Goal: Information Seeking & Learning: Learn about a topic

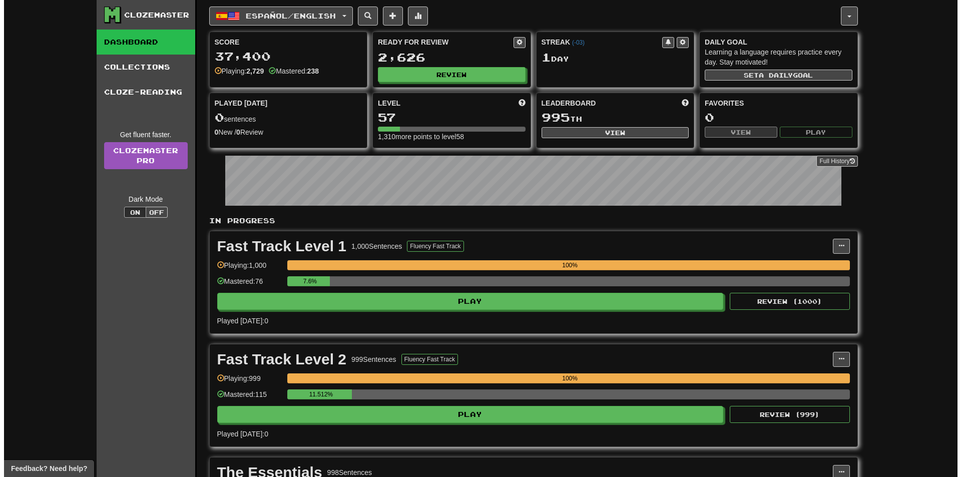
scroll to position [100, 0]
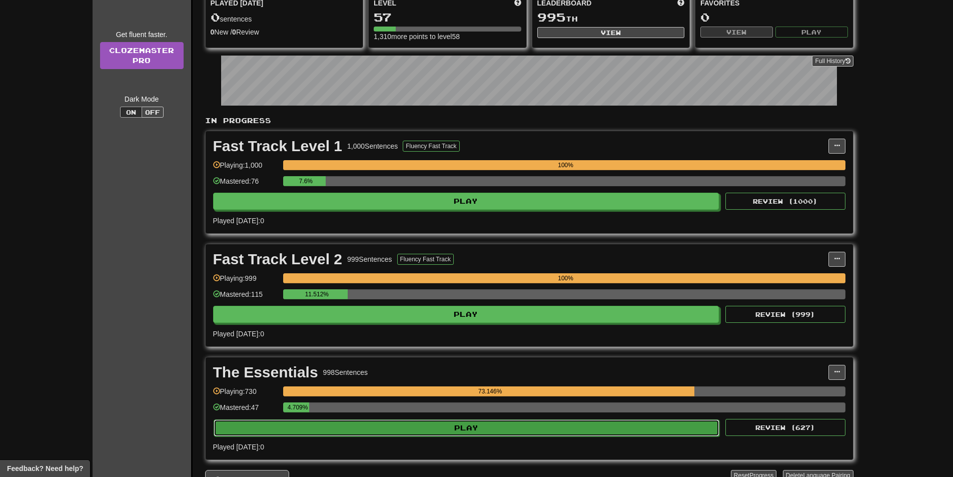
click at [470, 427] on button "Play" at bounding box center [467, 427] width 507 height 17
select select "**"
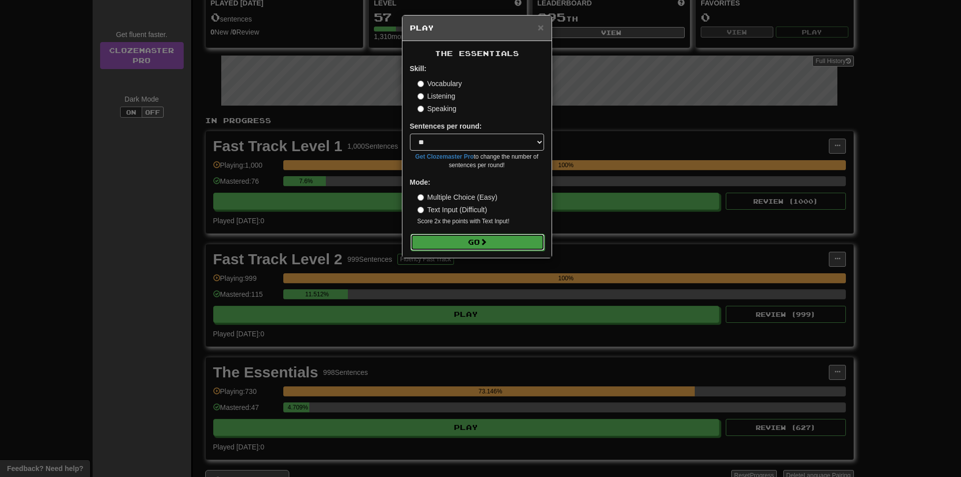
click at [516, 249] on button "Go" at bounding box center [477, 242] width 134 height 17
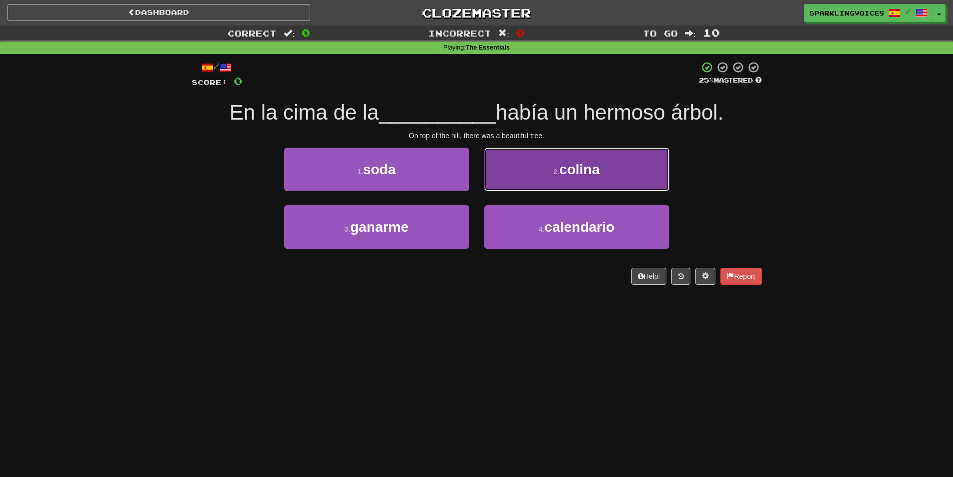
click at [555, 158] on button "2 . colina" at bounding box center [576, 170] width 185 height 44
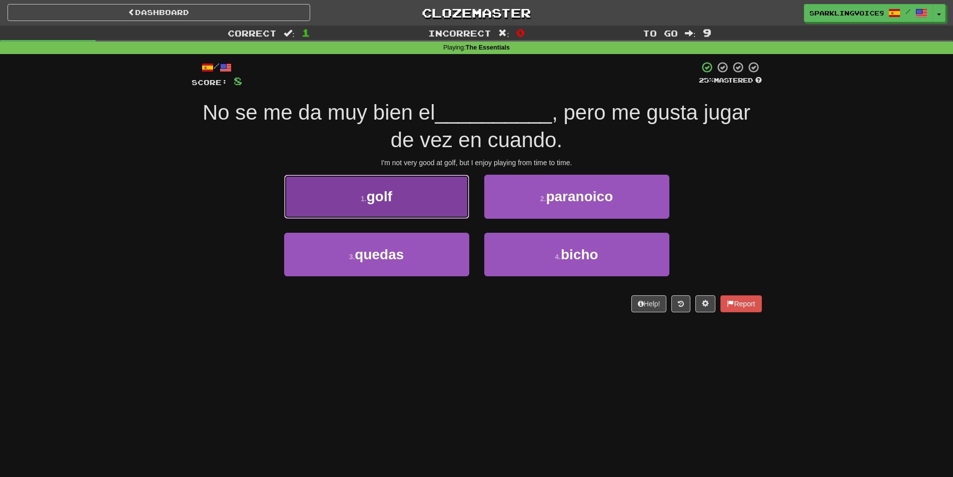
click at [398, 198] on button "1 . golf" at bounding box center [376, 197] width 185 height 44
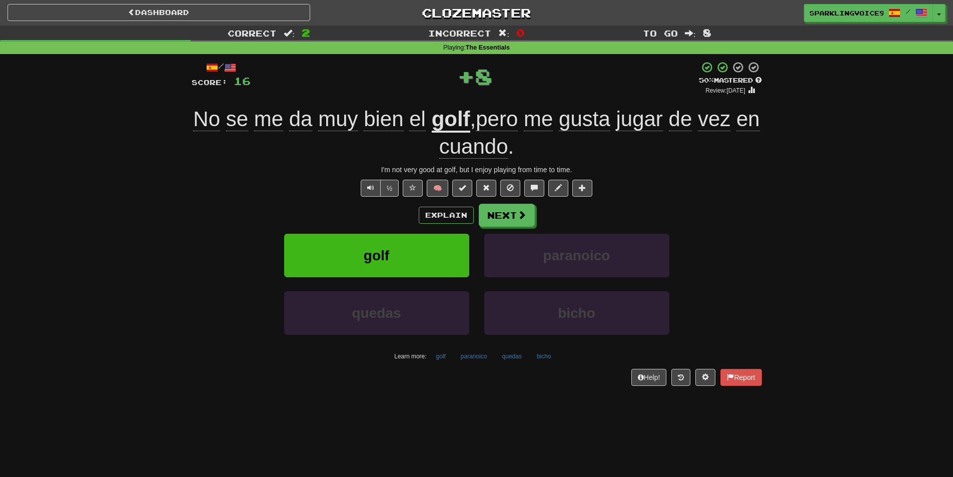
drag, startPoint x: 370, startPoint y: 167, endPoint x: 583, endPoint y: 158, distance: 212.9
click at [583, 158] on div "/ Score: 16 + 8 50 % Mastered Review: 2025-08-29 No se me da muy bien el golf ,…" at bounding box center [477, 223] width 571 height 325
click at [583, 158] on div "No se me da muy bien el golf , pero me gusta jugar de vez en cuando ." at bounding box center [477, 133] width 571 height 55
drag, startPoint x: 460, startPoint y: 74, endPoint x: 522, endPoint y: 78, distance: 61.2
click at [522, 78] on div "+ 8" at bounding box center [475, 76] width 448 height 30
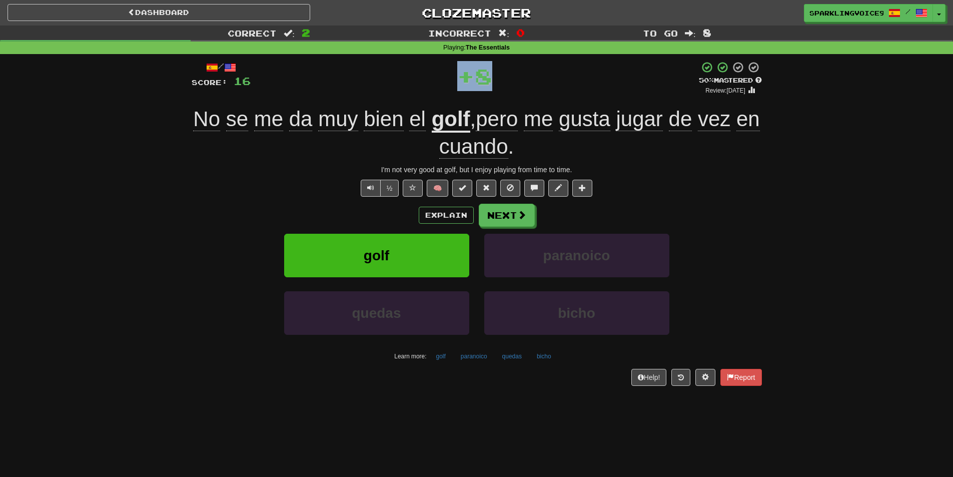
click at [522, 78] on div "+ 8" at bounding box center [475, 76] width 448 height 30
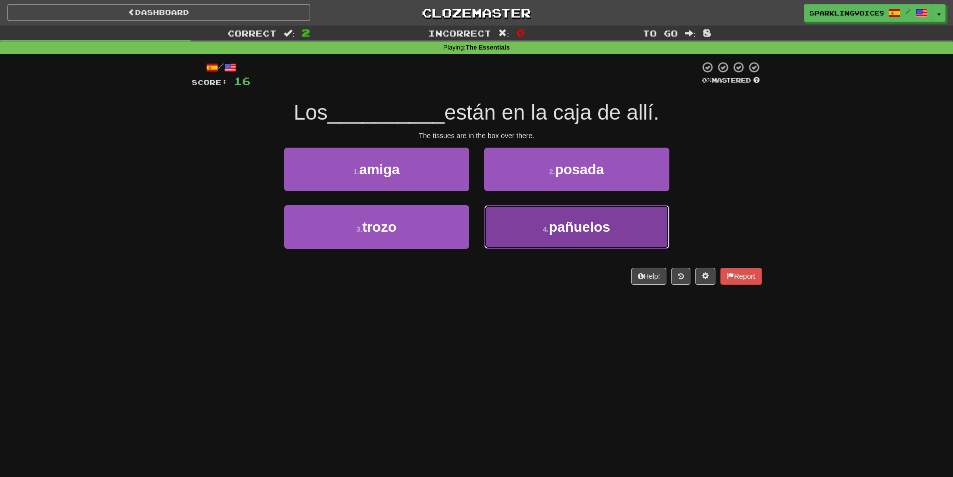
click at [587, 236] on button "4 . pañuelos" at bounding box center [576, 227] width 185 height 44
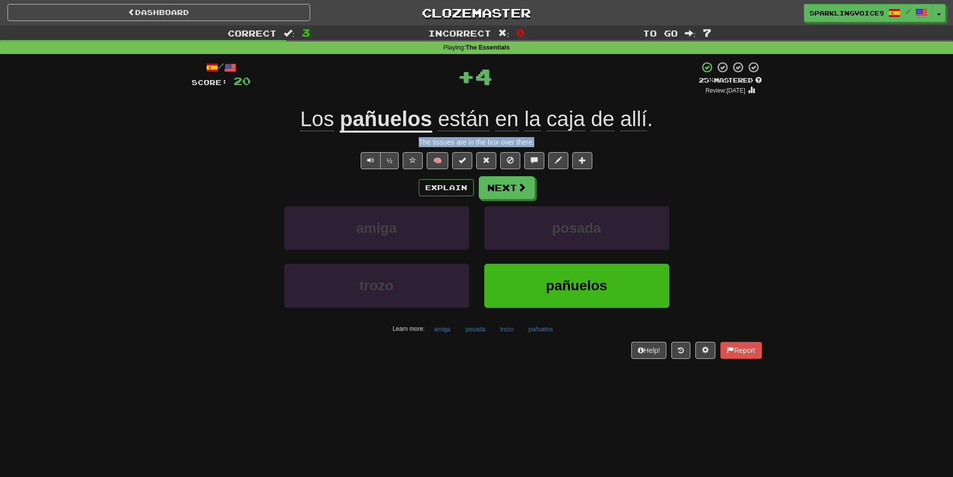
drag, startPoint x: 571, startPoint y: 144, endPoint x: 595, endPoint y: 144, distance: 24.0
click at [595, 144] on div "The tissues are in the box over there." at bounding box center [477, 142] width 571 height 10
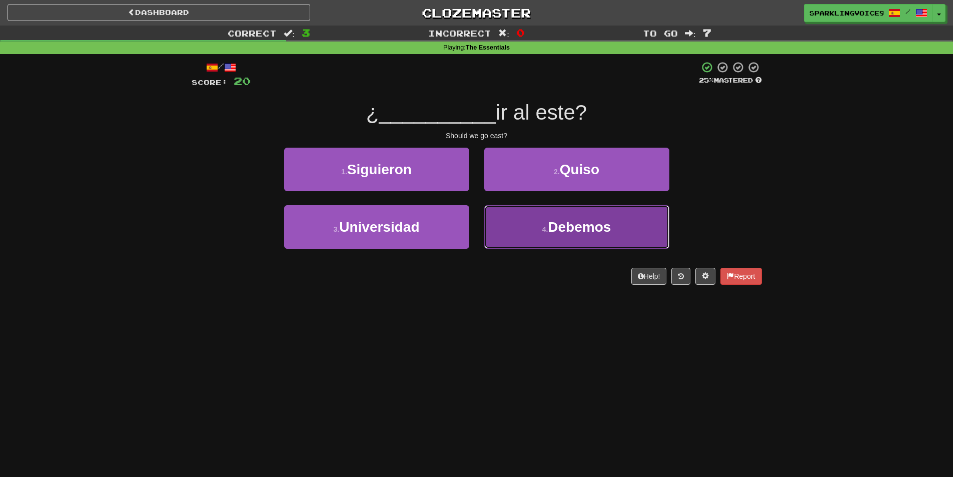
click at [538, 241] on button "4 . Debemos" at bounding box center [576, 227] width 185 height 44
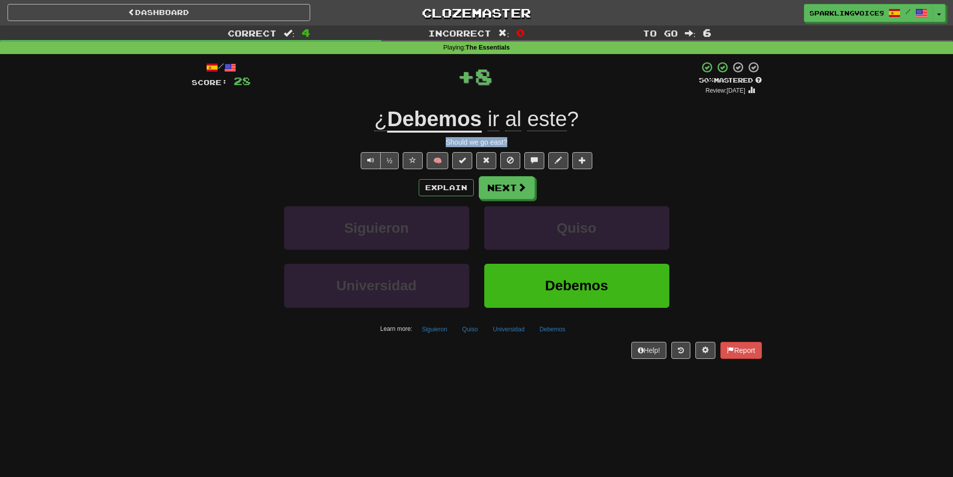
drag, startPoint x: 441, startPoint y: 142, endPoint x: 539, endPoint y: 139, distance: 97.6
click at [539, 139] on div "Should we go east?" at bounding box center [477, 142] width 571 height 10
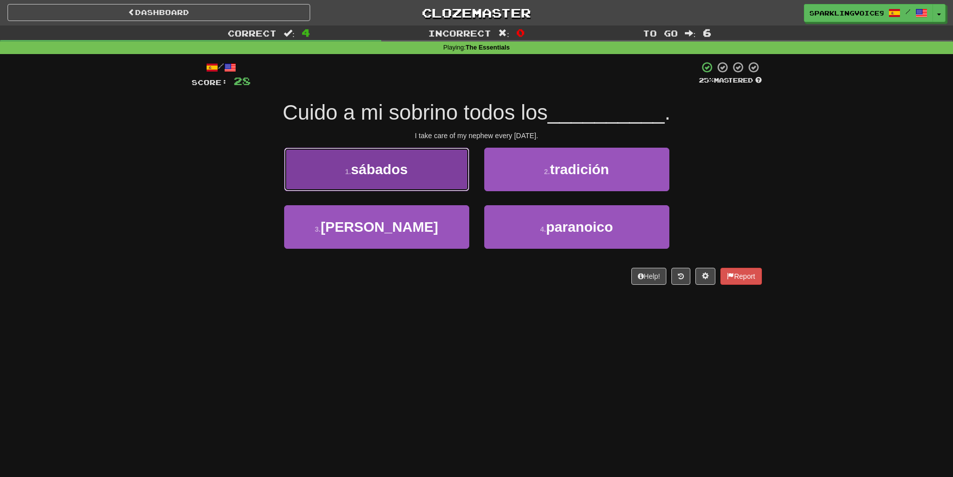
click at [411, 160] on button "1 . sábados" at bounding box center [376, 170] width 185 height 44
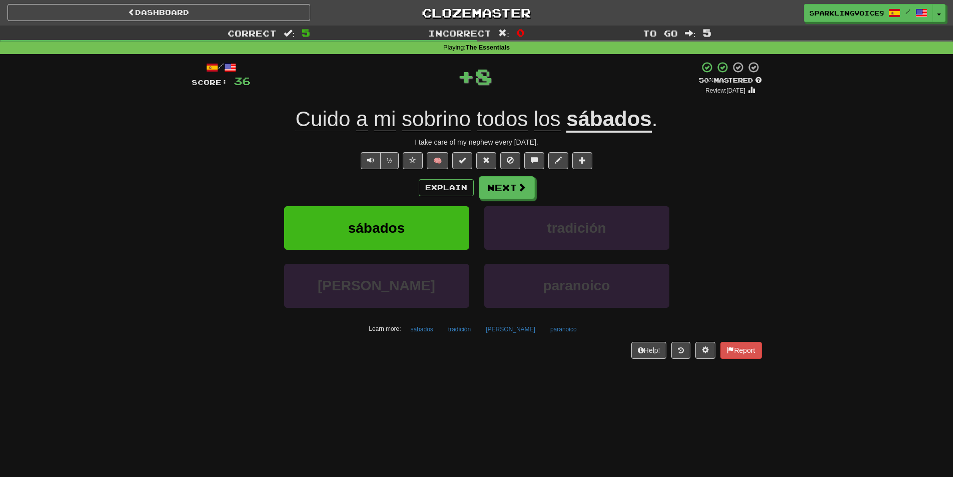
drag, startPoint x: 407, startPoint y: 141, endPoint x: 579, endPoint y: 139, distance: 171.7
click at [579, 139] on div "I take care of my nephew every Saturday." at bounding box center [477, 142] width 571 height 10
drag, startPoint x: 456, startPoint y: 79, endPoint x: 482, endPoint y: 81, distance: 26.6
click at [482, 81] on div "+ 8" at bounding box center [475, 76] width 448 height 30
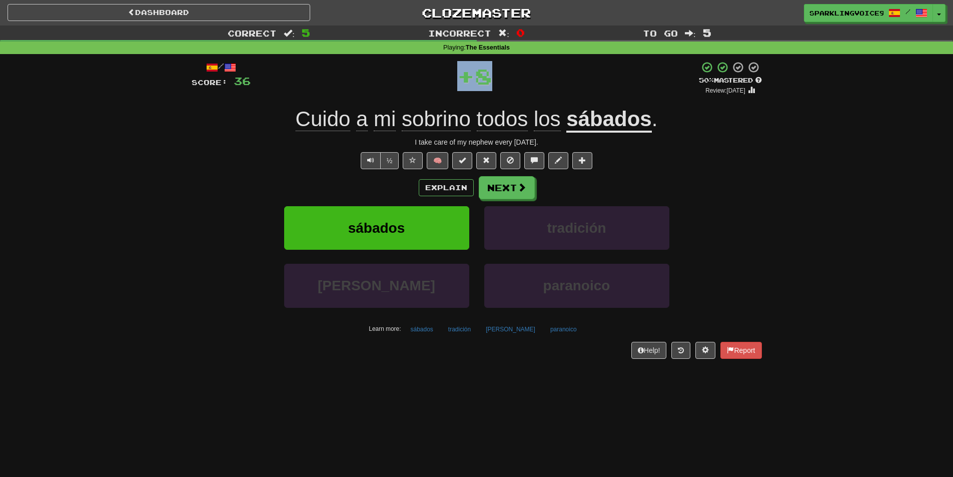
click at [529, 81] on div "+ 8" at bounding box center [475, 76] width 448 height 30
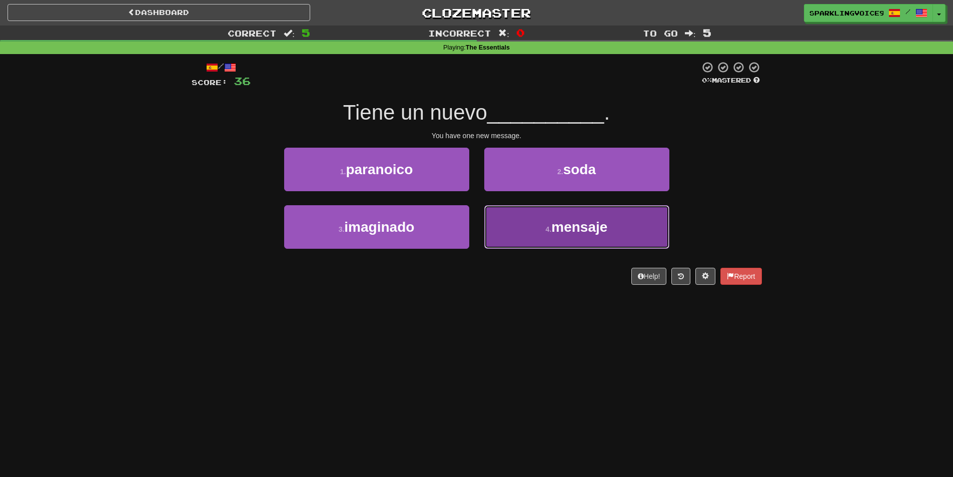
click at [533, 235] on button "4 . mensaje" at bounding box center [576, 227] width 185 height 44
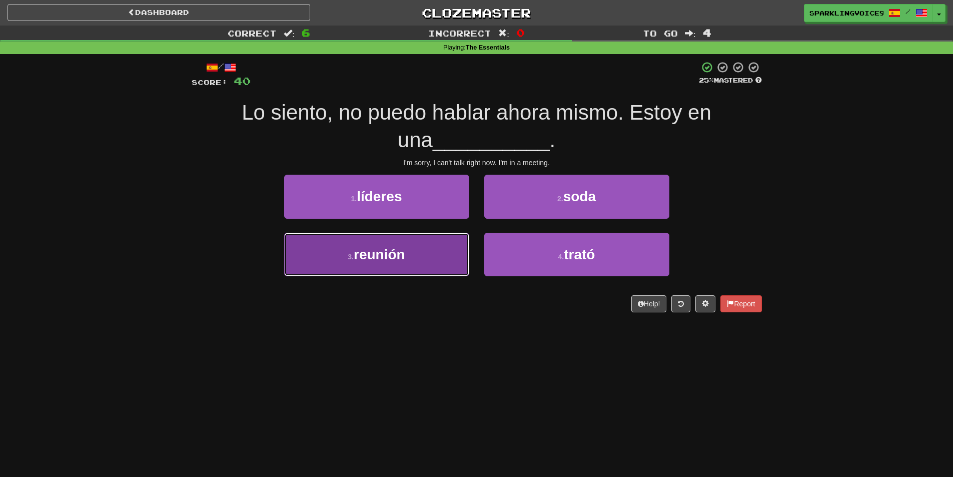
click at [387, 260] on span "reunión" at bounding box center [380, 255] width 52 height 16
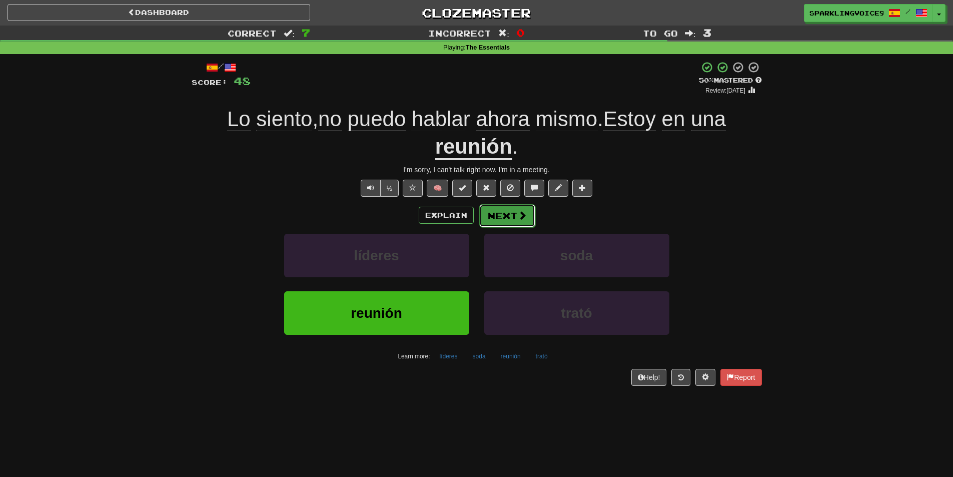
click at [509, 216] on button "Next" at bounding box center [507, 215] width 56 height 23
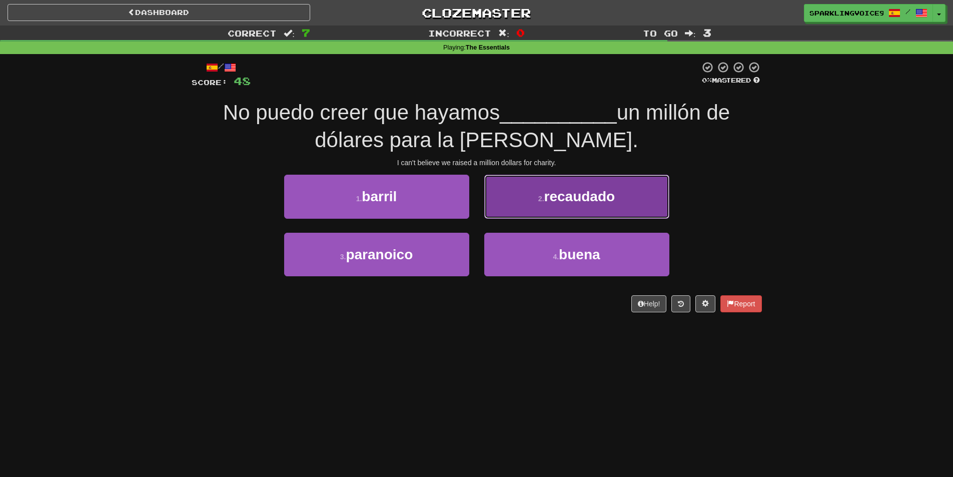
click at [547, 207] on button "2 . recaudado" at bounding box center [576, 197] width 185 height 44
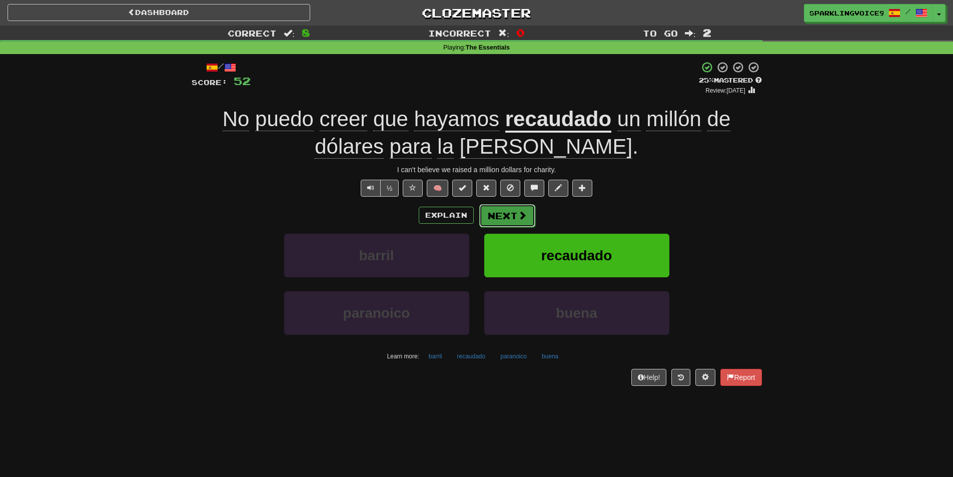
click at [511, 212] on button "Next" at bounding box center [507, 215] width 56 height 23
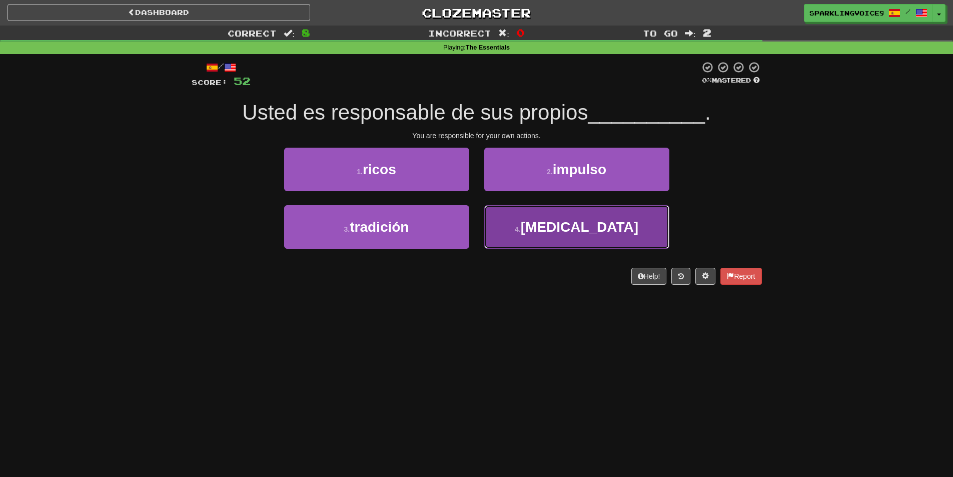
click at [529, 225] on button "4 . actos" at bounding box center [576, 227] width 185 height 44
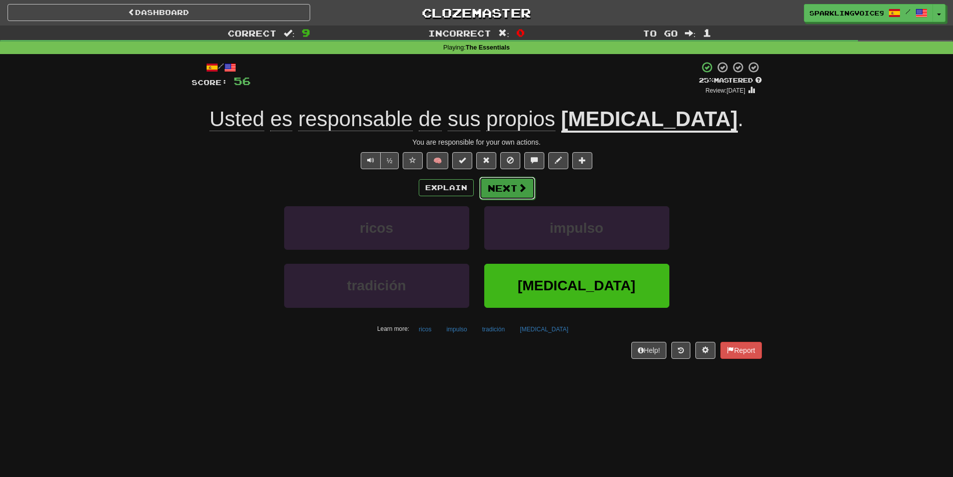
click at [528, 183] on button "Next" at bounding box center [507, 188] width 56 height 23
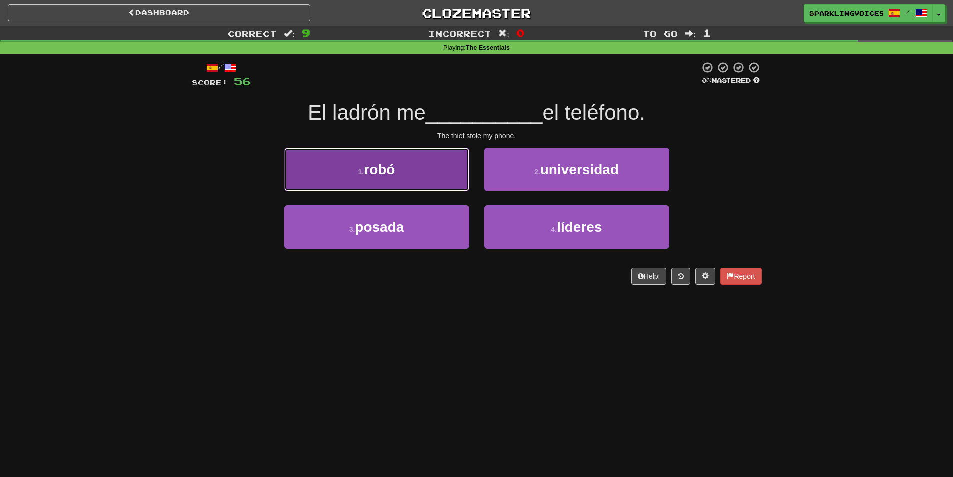
click at [407, 163] on button "1 . robó" at bounding box center [376, 170] width 185 height 44
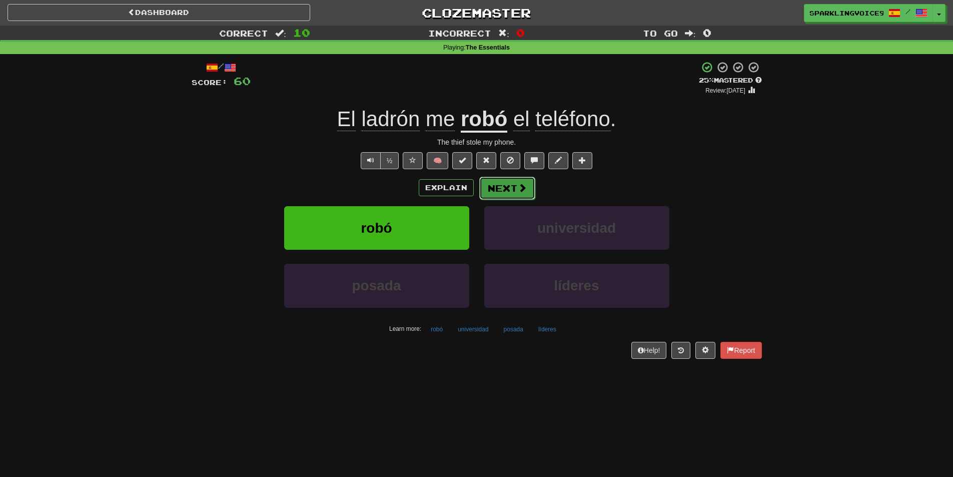
click at [516, 188] on button "Next" at bounding box center [507, 188] width 56 height 23
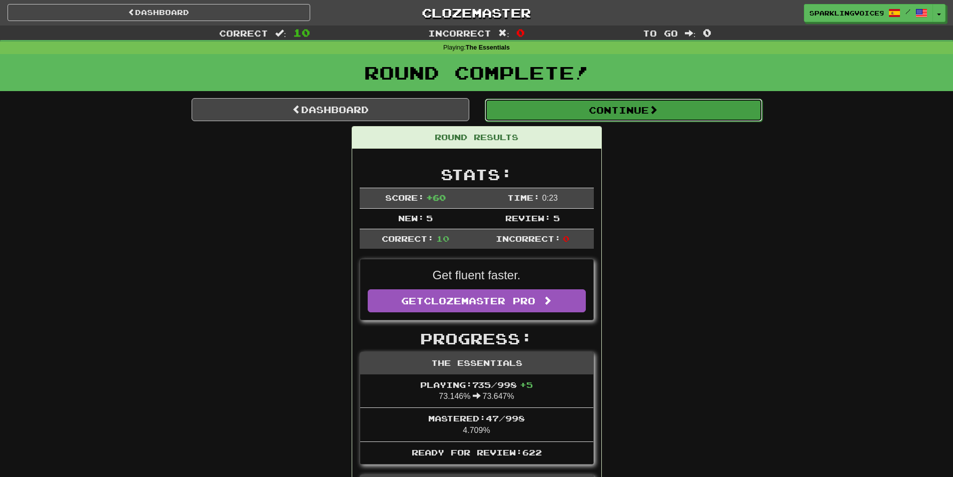
click at [587, 108] on button "Continue" at bounding box center [624, 110] width 278 height 23
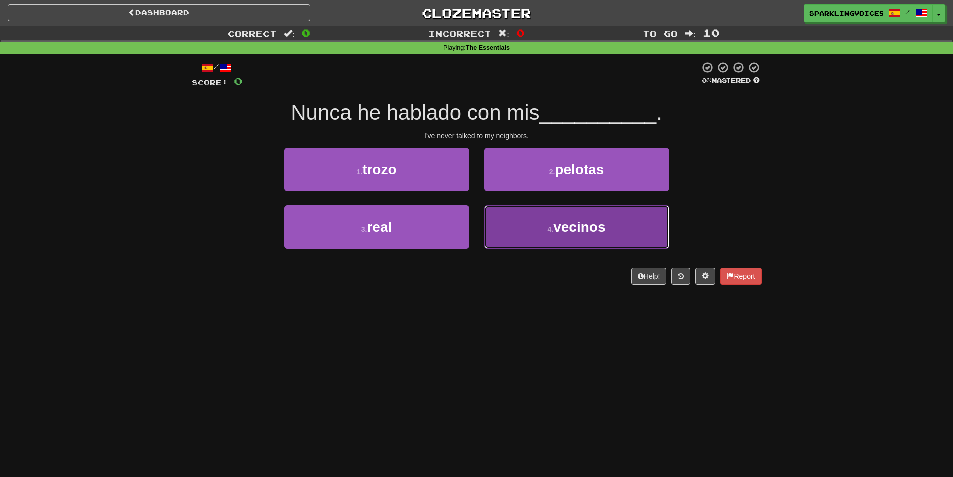
click at [510, 215] on button "4 . vecinos" at bounding box center [576, 227] width 185 height 44
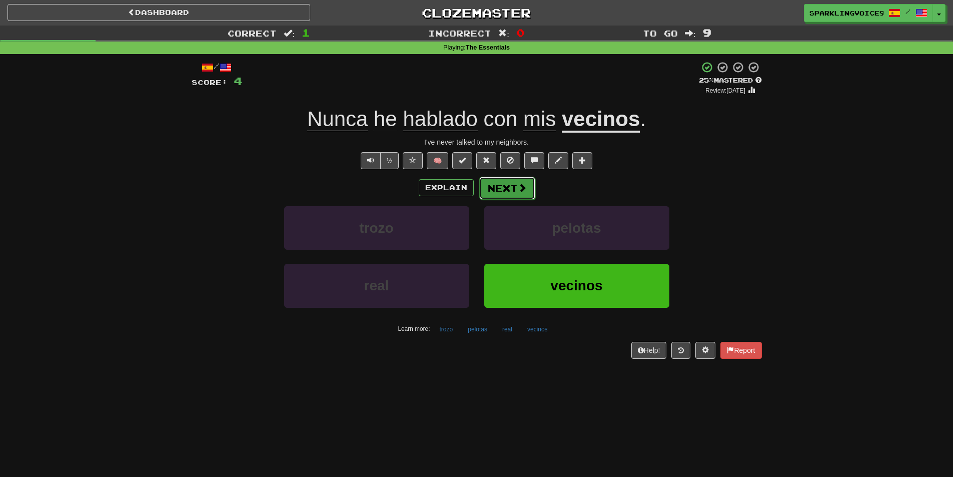
click at [522, 189] on span at bounding box center [522, 187] width 9 height 9
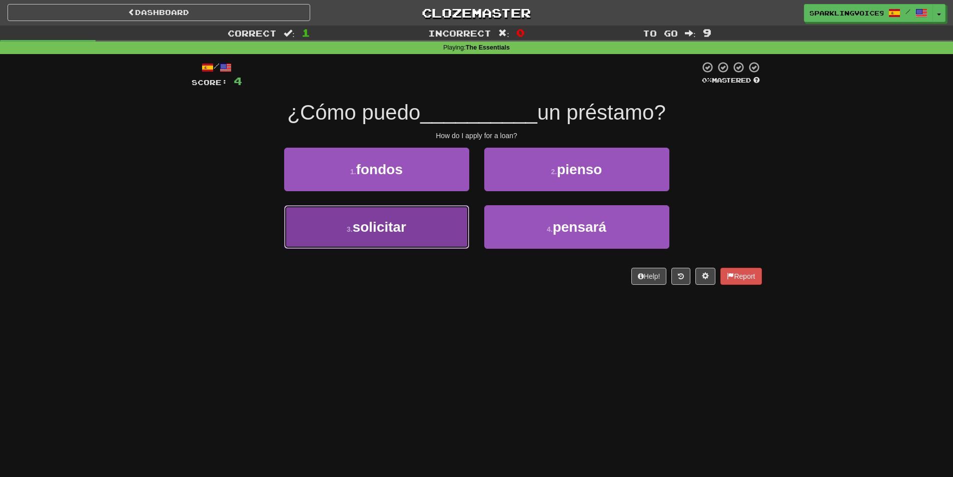
click at [429, 227] on button "3 . solicitar" at bounding box center [376, 227] width 185 height 44
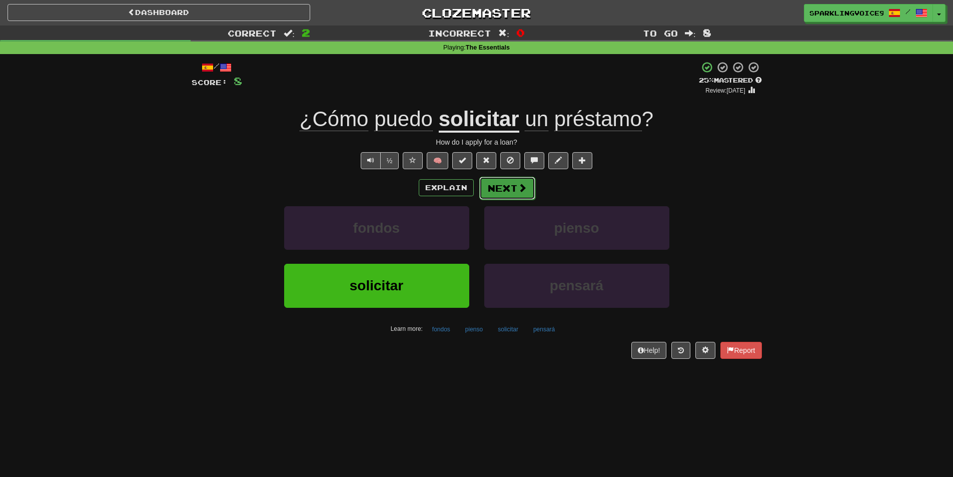
click at [518, 195] on button "Next" at bounding box center [507, 188] width 56 height 23
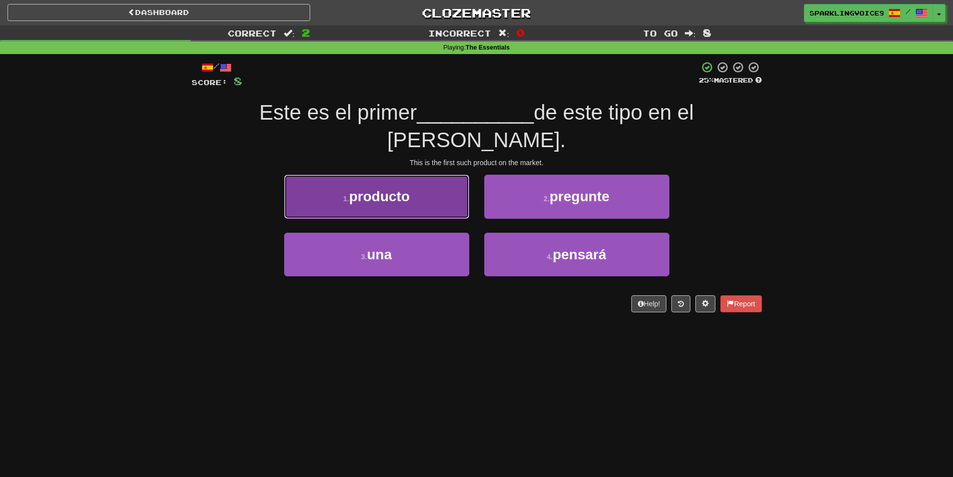
click at [433, 178] on button "1 . producto" at bounding box center [376, 197] width 185 height 44
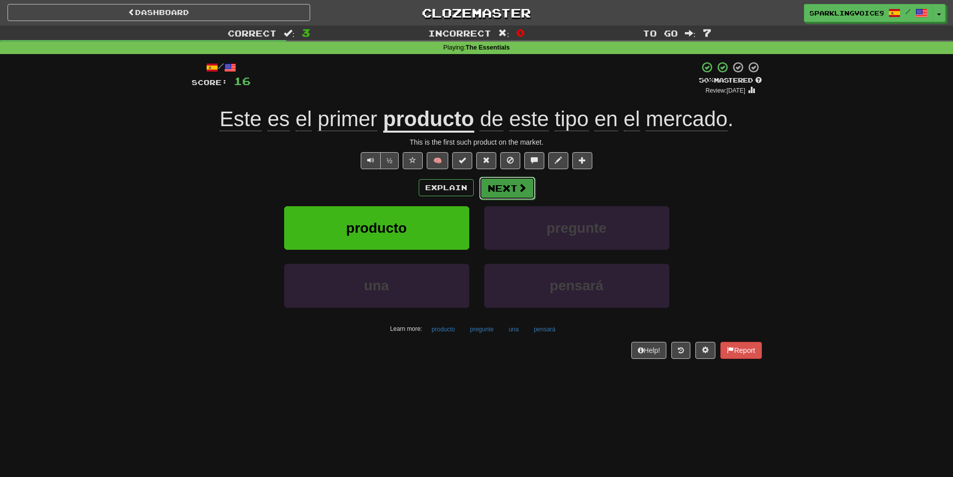
click at [518, 183] on span at bounding box center [522, 187] width 9 height 9
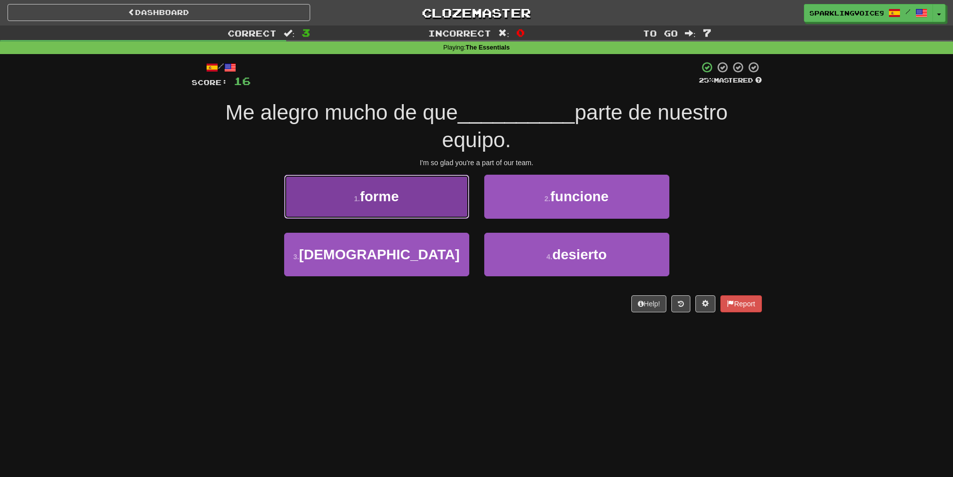
click at [448, 202] on button "1 . forme" at bounding box center [376, 197] width 185 height 44
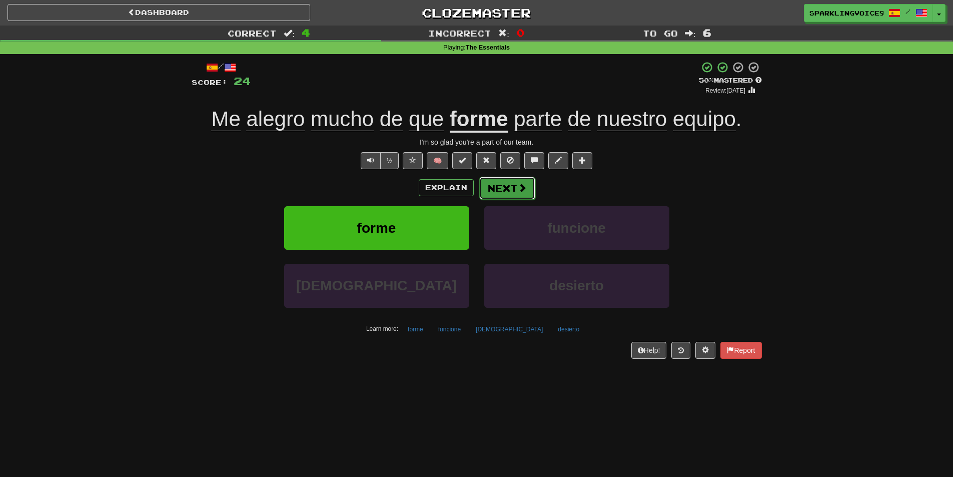
click at [521, 184] on span at bounding box center [522, 187] width 9 height 9
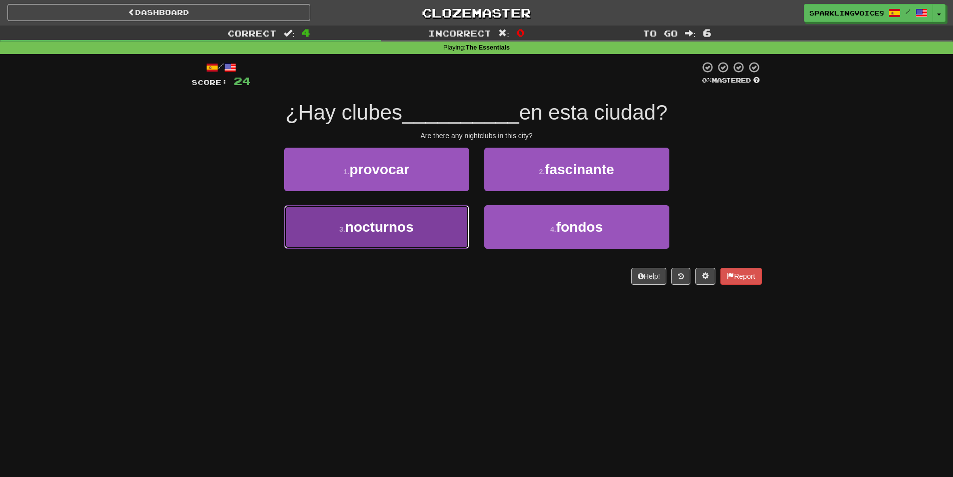
click at [450, 228] on button "3 . nocturnos" at bounding box center [376, 227] width 185 height 44
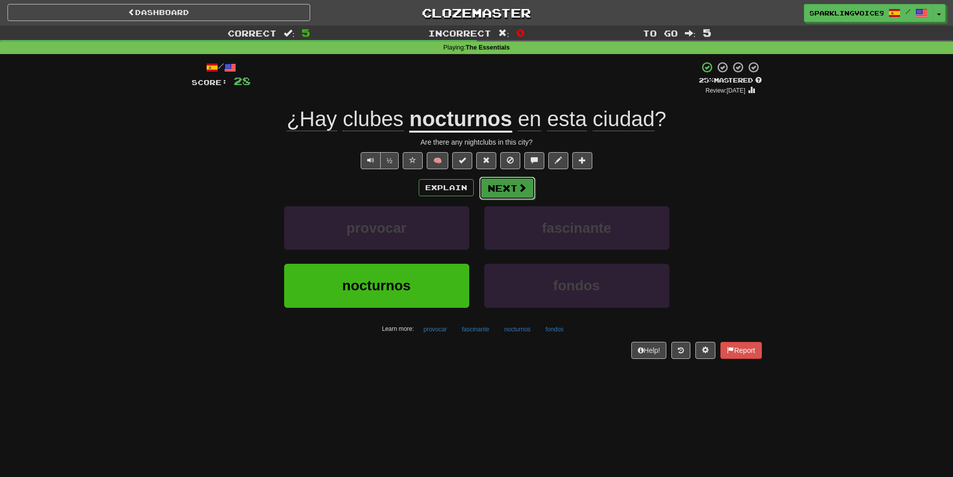
click at [518, 188] on span at bounding box center [522, 187] width 9 height 9
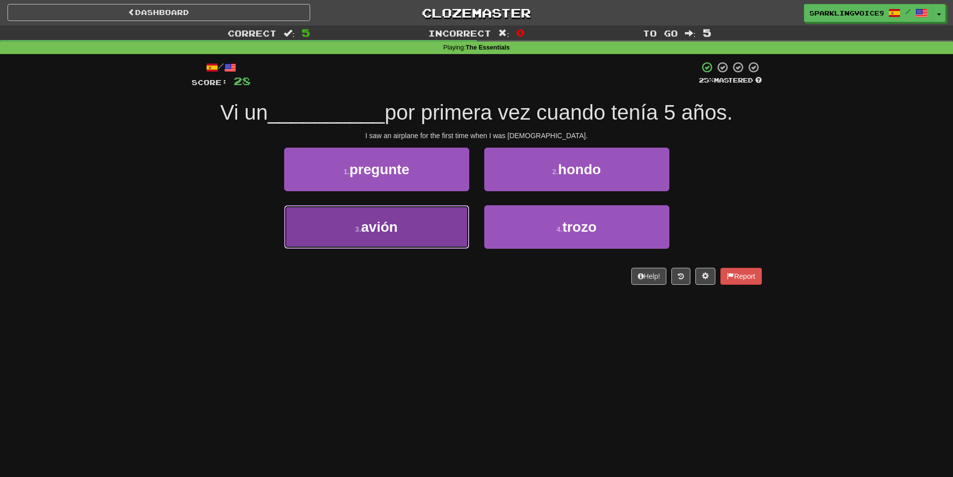
click at [406, 225] on button "3 . avión" at bounding box center [376, 227] width 185 height 44
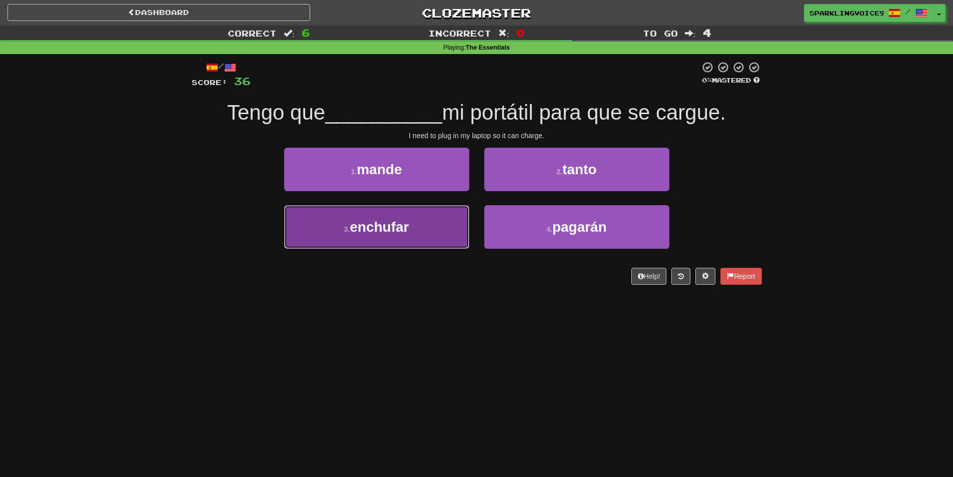
click at [426, 222] on button "3 . enchufar" at bounding box center [376, 227] width 185 height 44
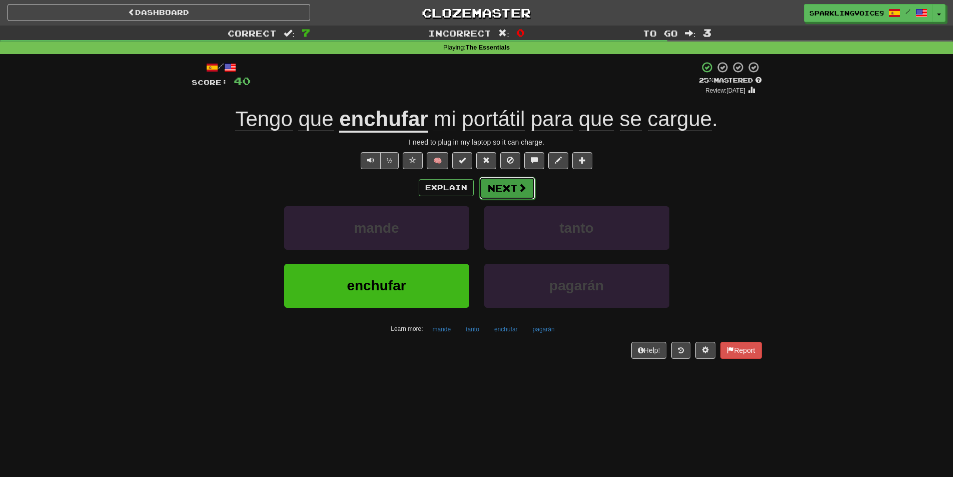
click at [516, 182] on button "Next" at bounding box center [507, 188] width 56 height 23
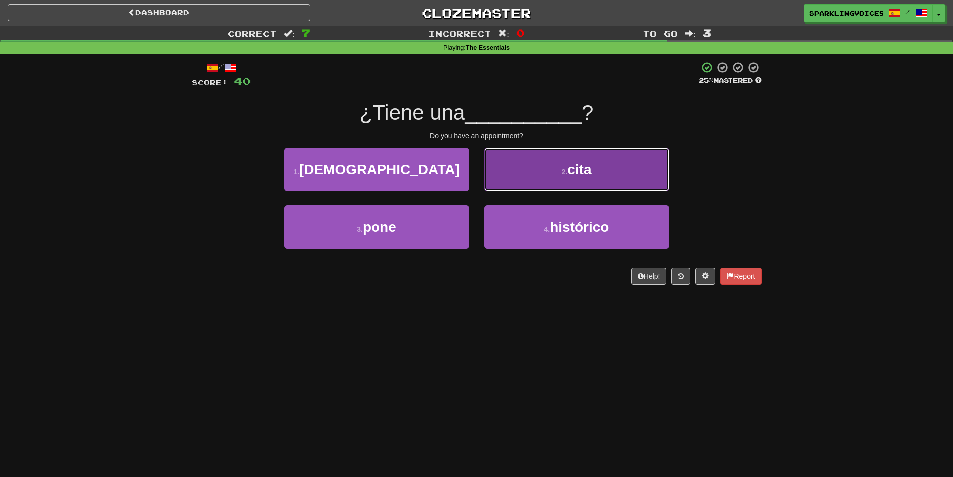
click at [546, 166] on button "2 . cita" at bounding box center [576, 170] width 185 height 44
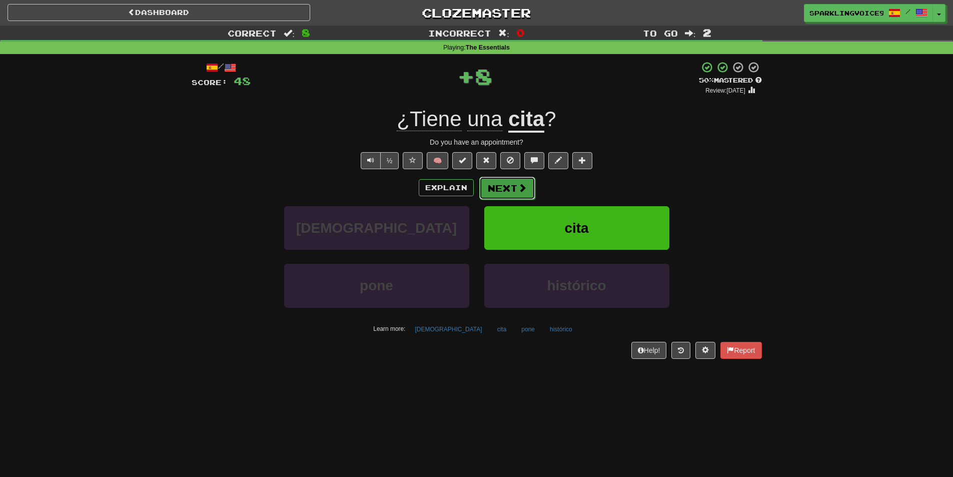
click at [506, 183] on button "Next" at bounding box center [507, 188] width 56 height 23
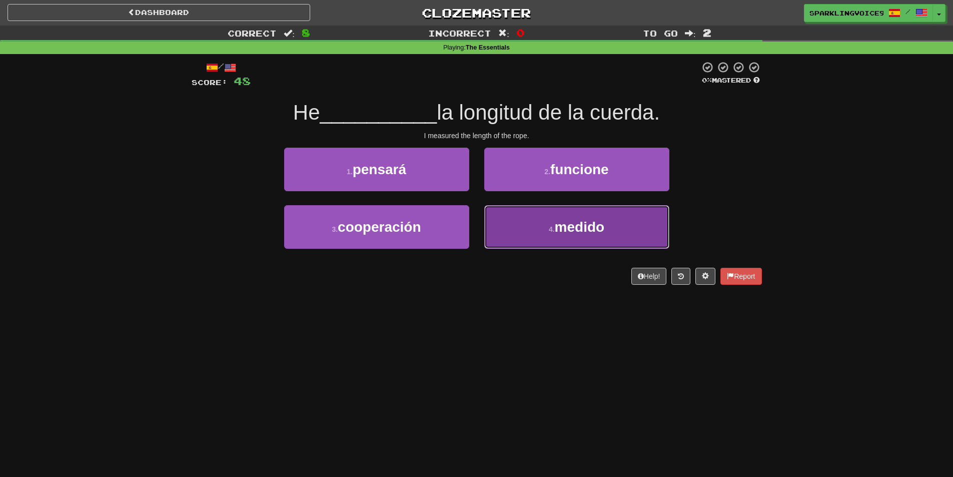
click at [559, 226] on span "medido" at bounding box center [580, 227] width 50 height 16
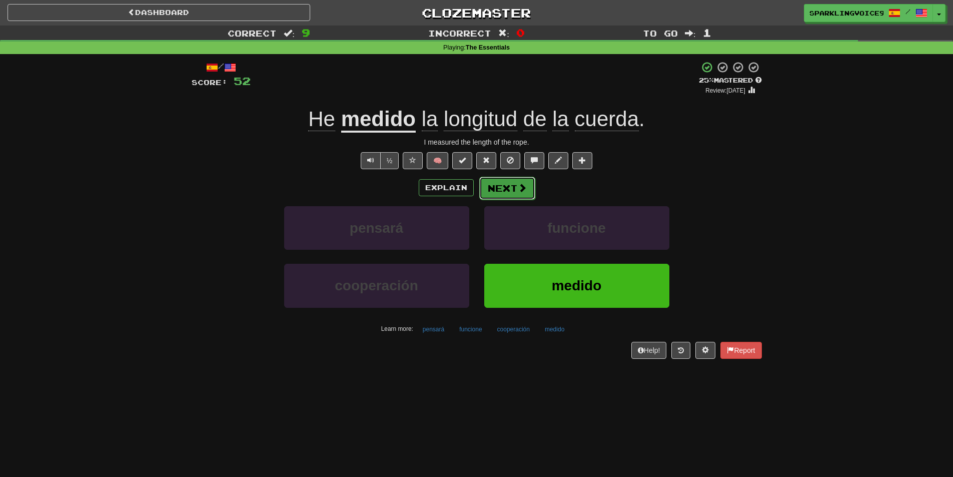
click at [511, 185] on button "Next" at bounding box center [507, 188] width 56 height 23
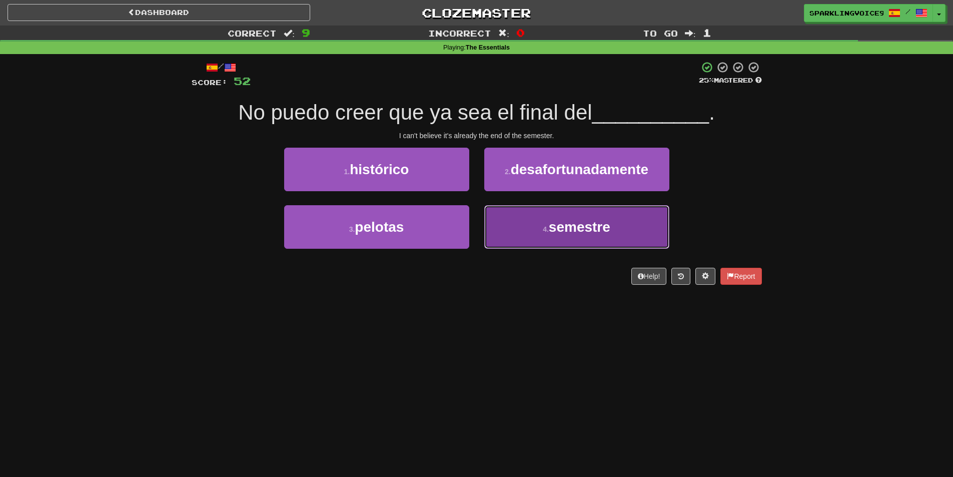
click at [542, 229] on button "4 . semestre" at bounding box center [576, 227] width 185 height 44
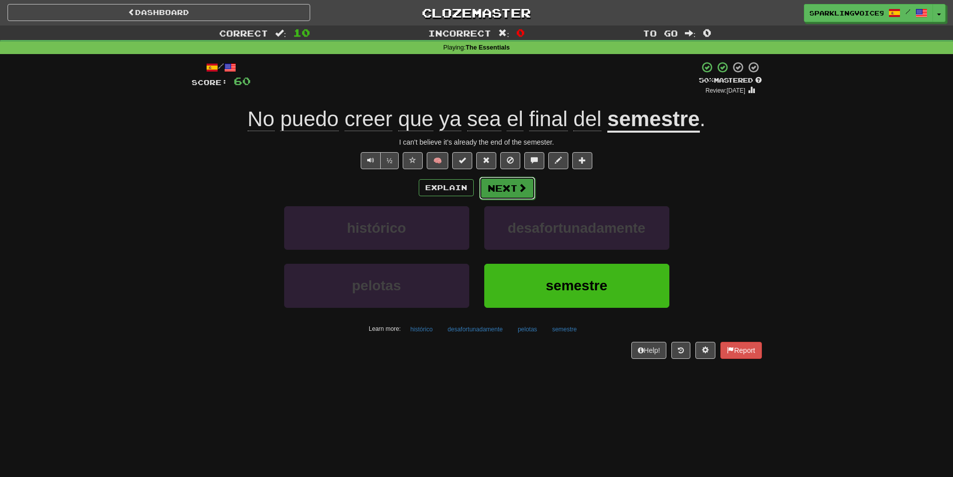
click at [520, 189] on span at bounding box center [522, 187] width 9 height 9
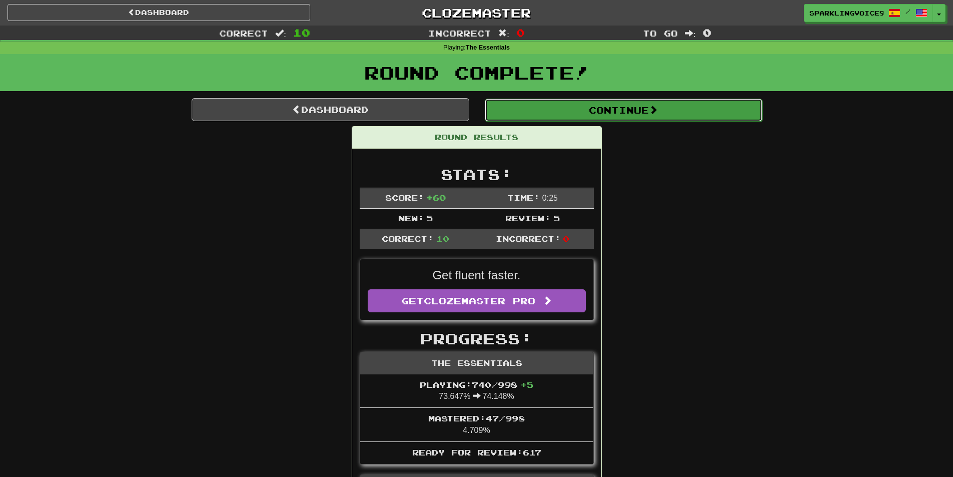
click at [567, 107] on button "Continue" at bounding box center [624, 110] width 278 height 23
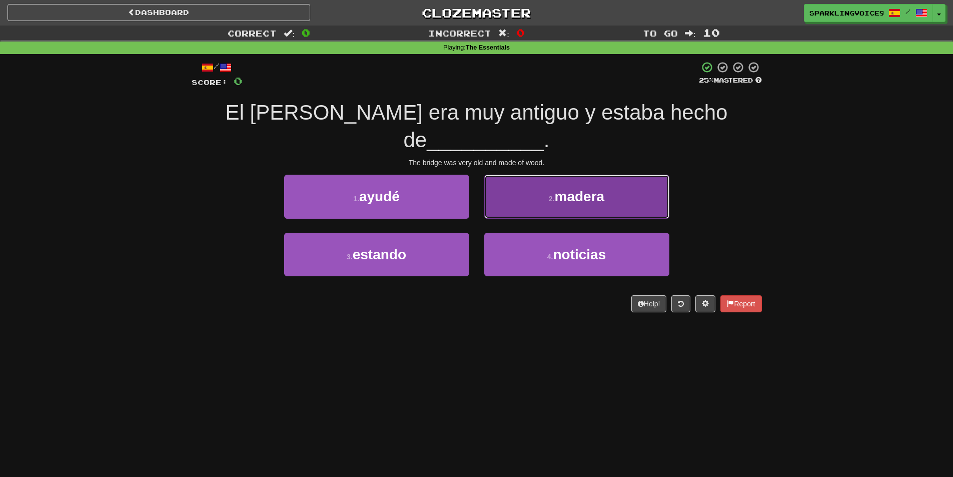
click at [549, 195] on small "2 ." at bounding box center [552, 199] width 6 height 8
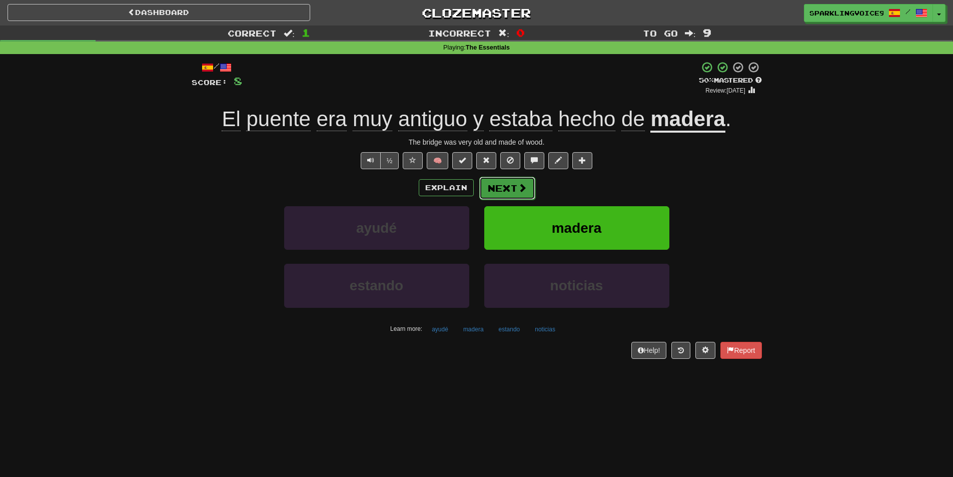
click at [514, 184] on button "Next" at bounding box center [507, 188] width 56 height 23
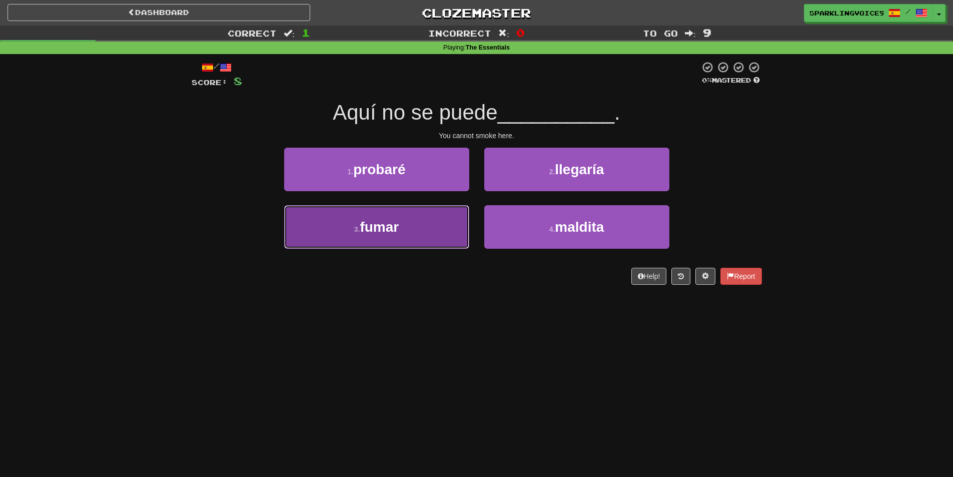
click at [433, 222] on button "3 . fumar" at bounding box center [376, 227] width 185 height 44
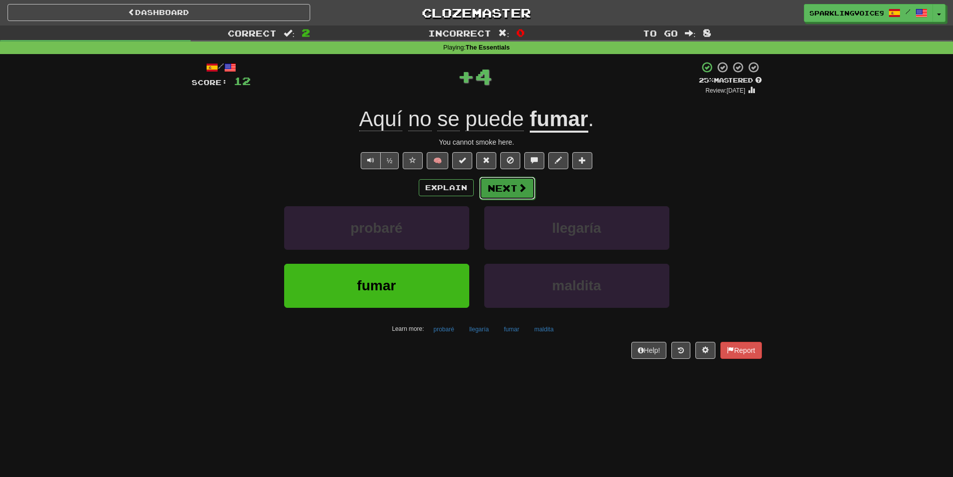
click at [504, 182] on button "Next" at bounding box center [507, 188] width 56 height 23
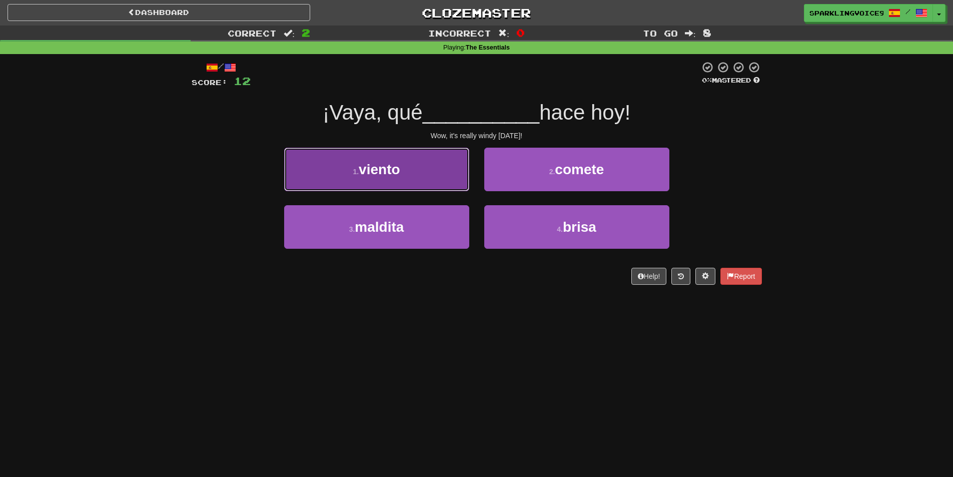
click at [375, 155] on button "1 . viento" at bounding box center [376, 170] width 185 height 44
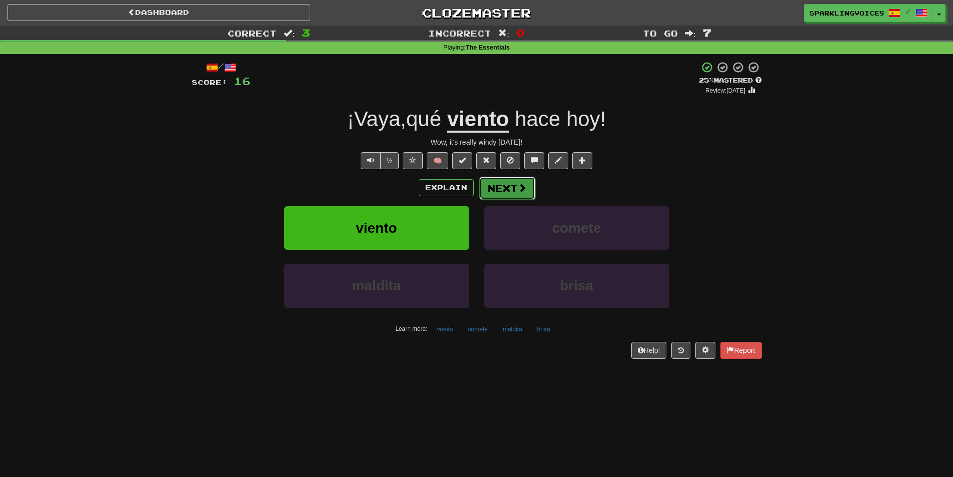
click at [509, 183] on button "Next" at bounding box center [507, 188] width 56 height 23
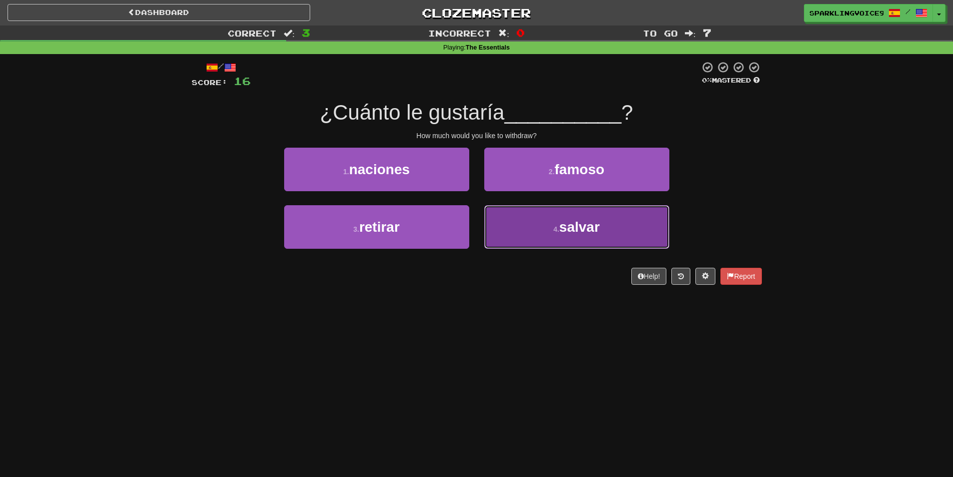
click at [541, 223] on button "4 . salvar" at bounding box center [576, 227] width 185 height 44
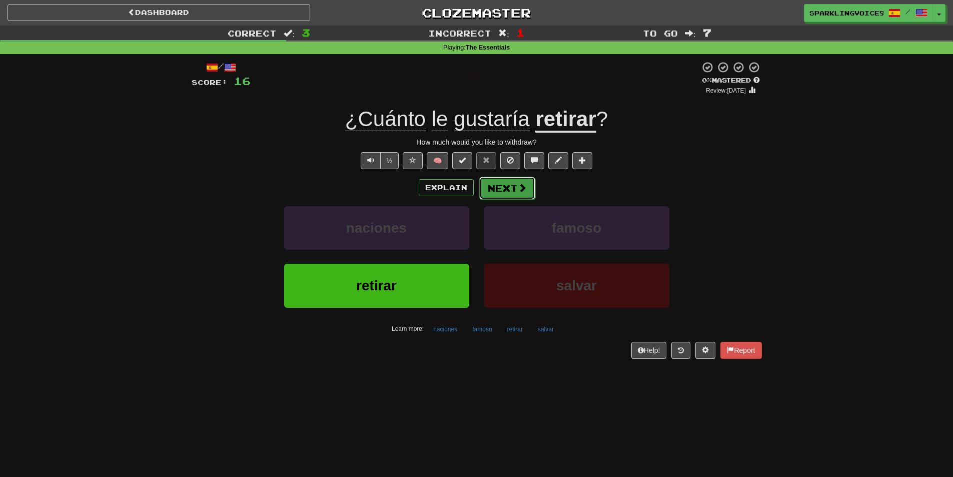
click at [519, 186] on span at bounding box center [522, 187] width 9 height 9
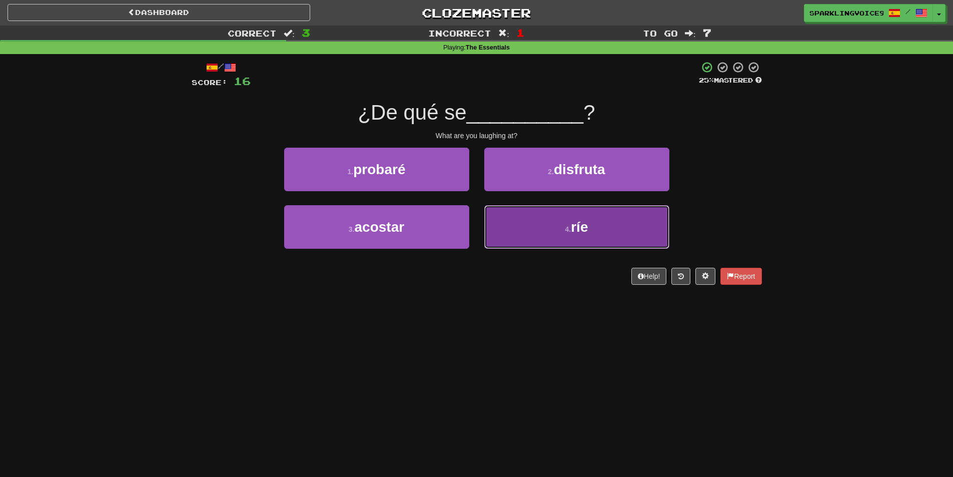
click at [545, 227] on button "4 . ríe" at bounding box center [576, 227] width 185 height 44
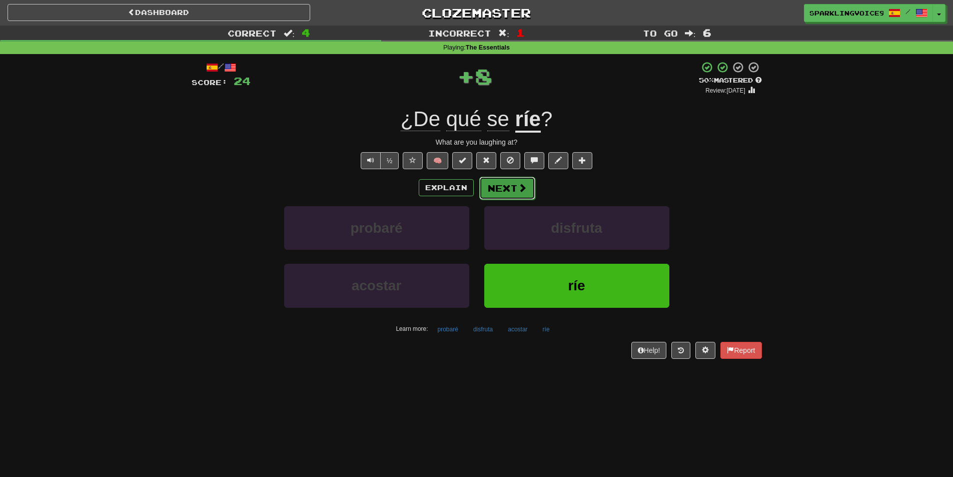
click at [508, 194] on button "Next" at bounding box center [507, 188] width 56 height 23
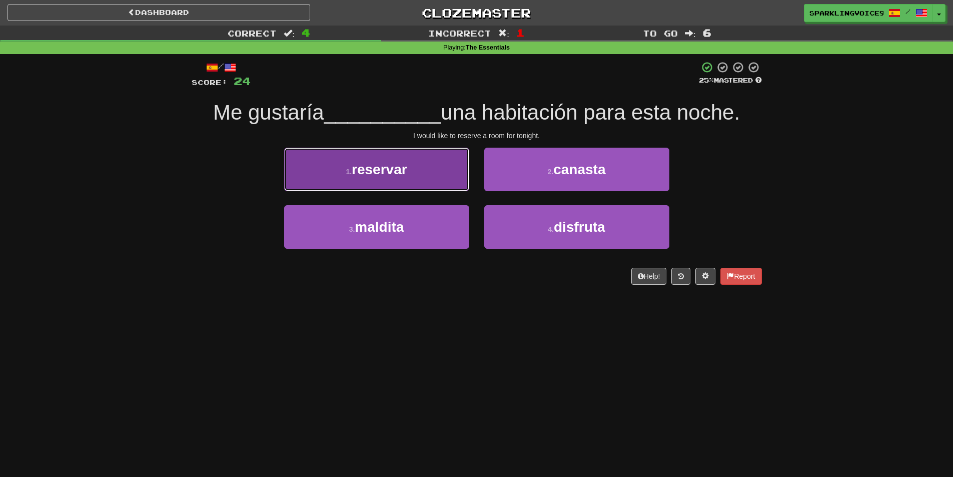
click at [447, 168] on button "1 . reservar" at bounding box center [376, 170] width 185 height 44
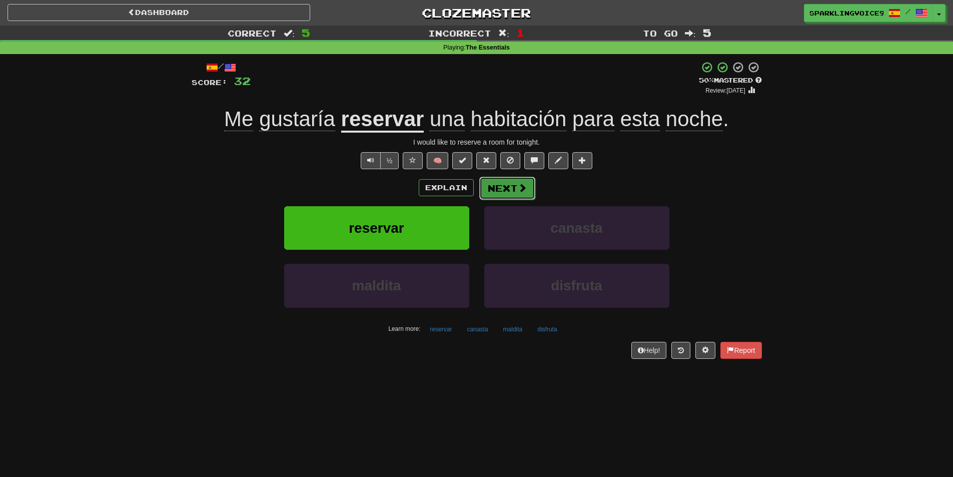
click at [514, 182] on button "Next" at bounding box center [507, 188] width 56 height 23
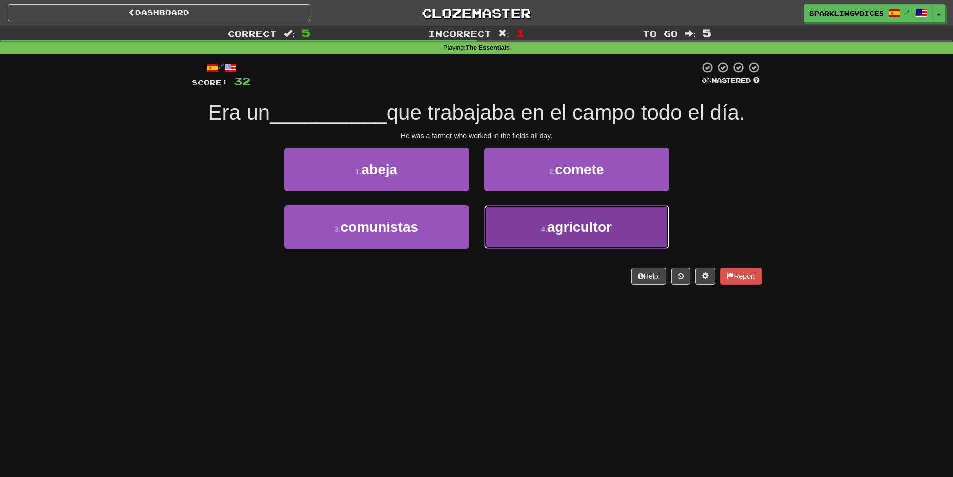
click at [538, 227] on button "4 . agricultor" at bounding box center [576, 227] width 185 height 44
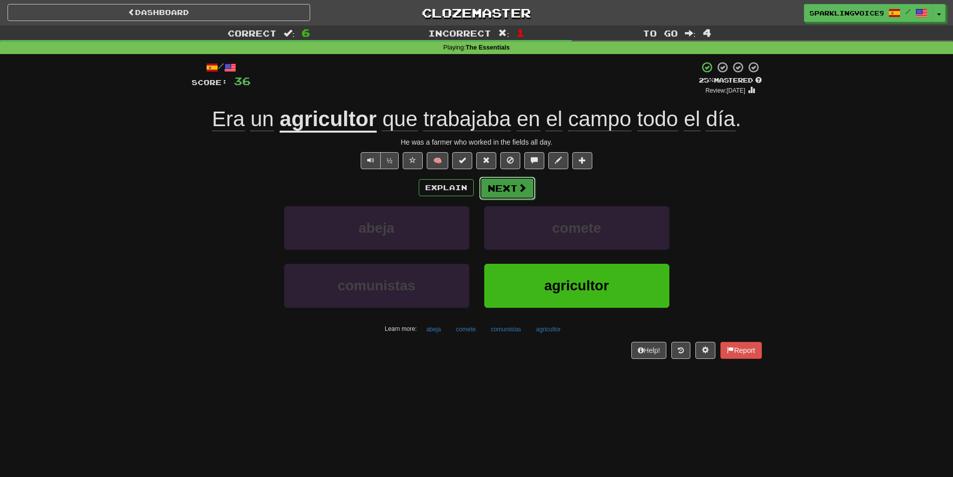
click at [500, 183] on button "Next" at bounding box center [507, 188] width 56 height 23
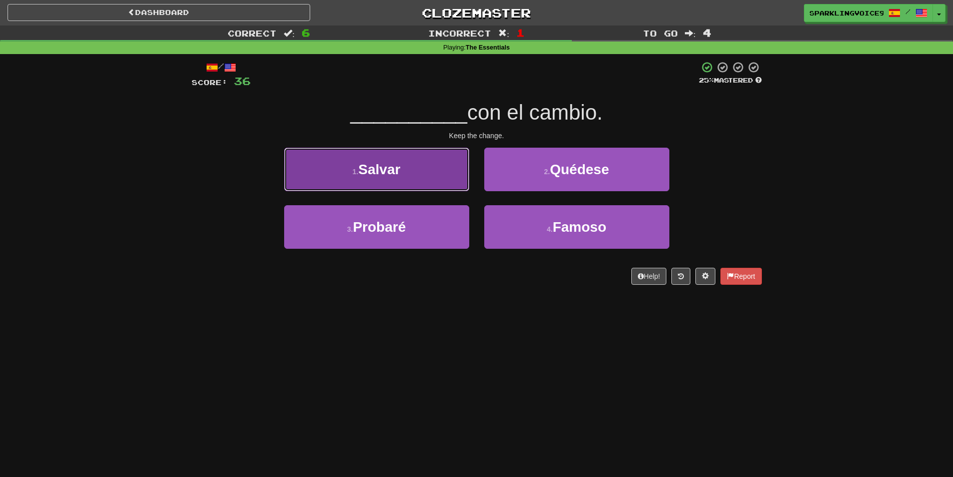
click at [408, 150] on button "1 . Salvar" at bounding box center [376, 170] width 185 height 44
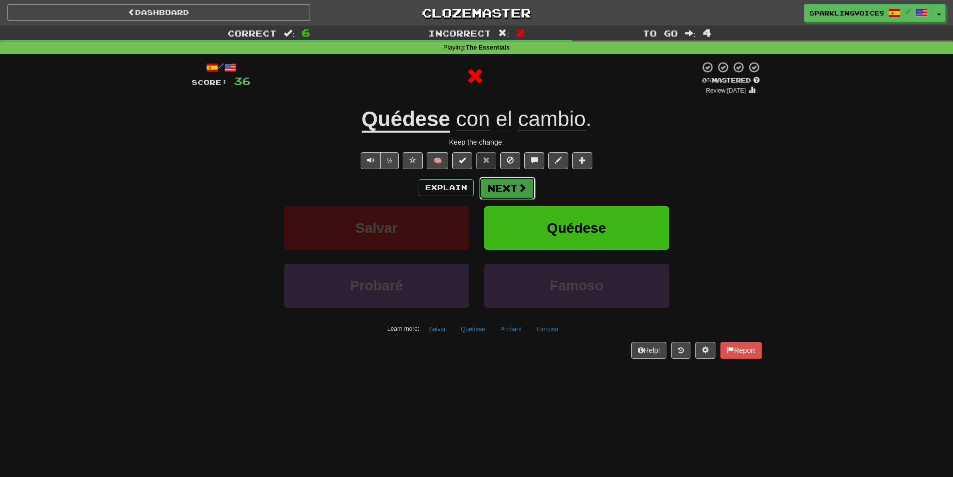
click at [505, 185] on button "Next" at bounding box center [507, 188] width 56 height 23
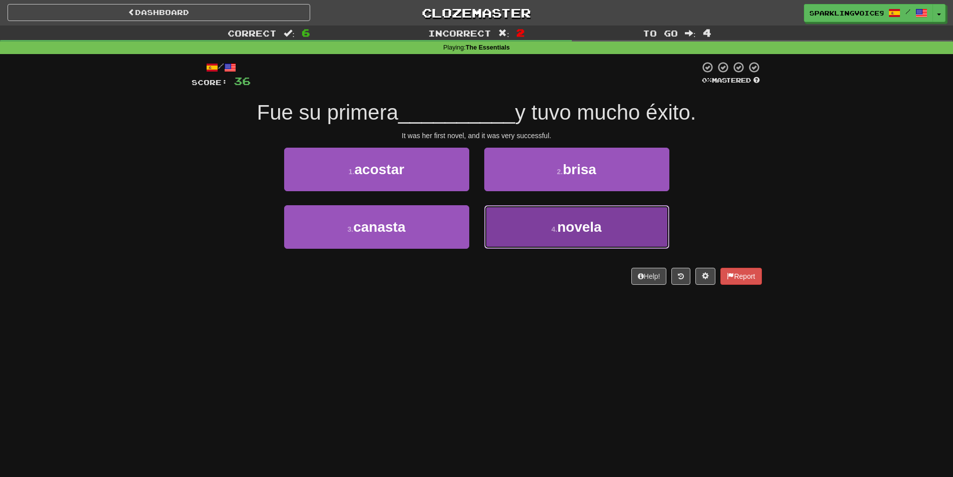
click at [601, 242] on button "4 . novela" at bounding box center [576, 227] width 185 height 44
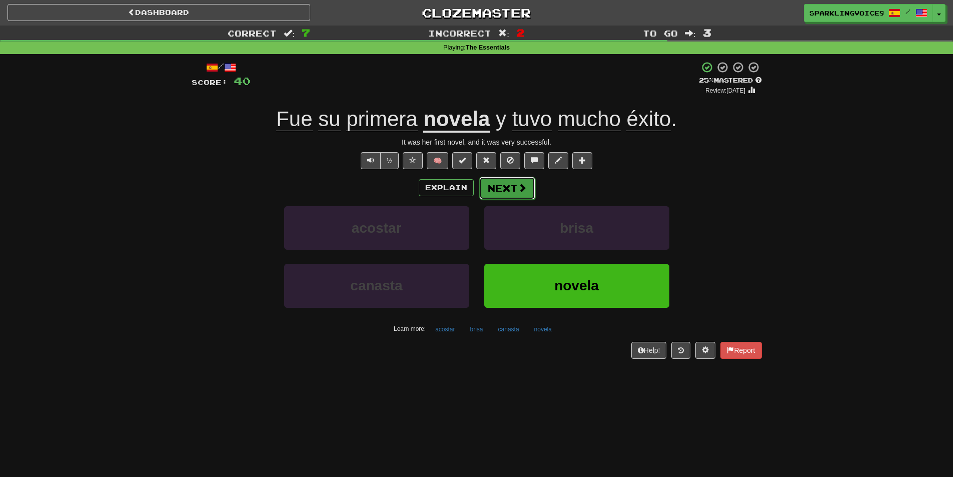
click at [503, 199] on button "Next" at bounding box center [507, 188] width 56 height 23
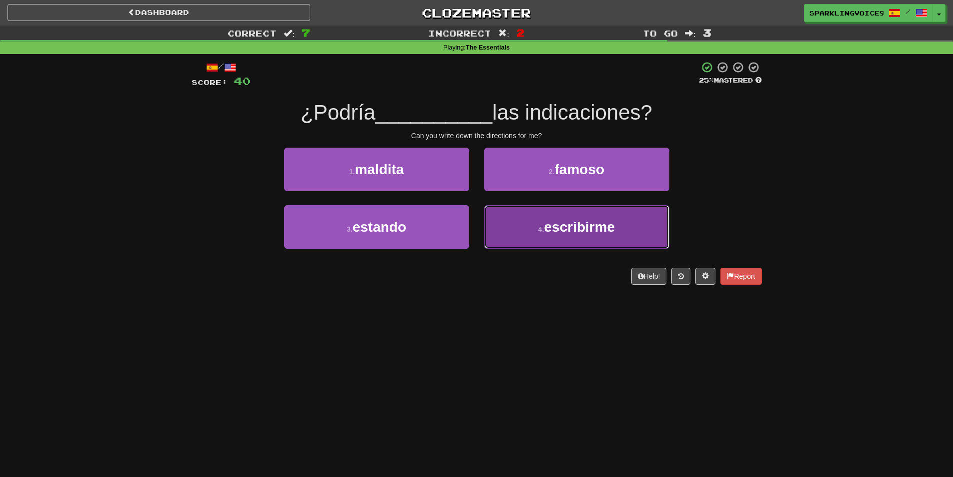
click at [522, 229] on button "4 . escribirme" at bounding box center [576, 227] width 185 height 44
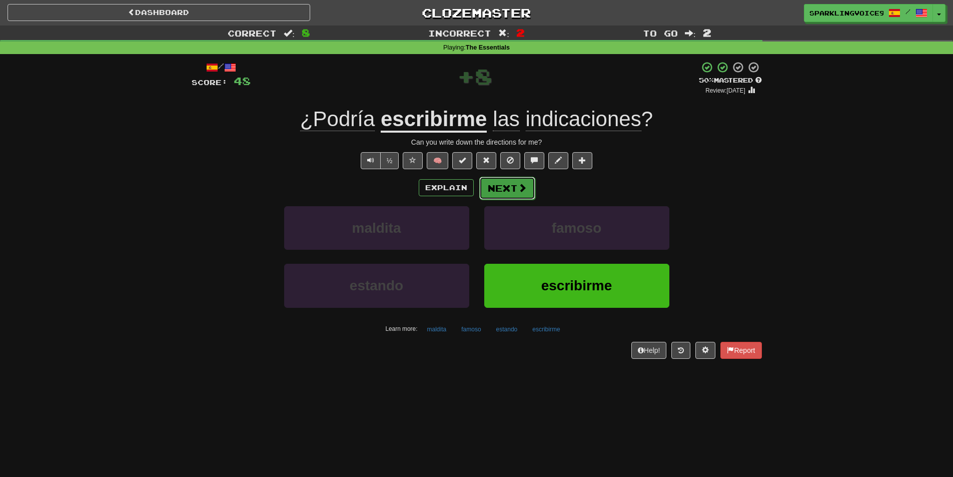
click at [521, 188] on span at bounding box center [522, 187] width 9 height 9
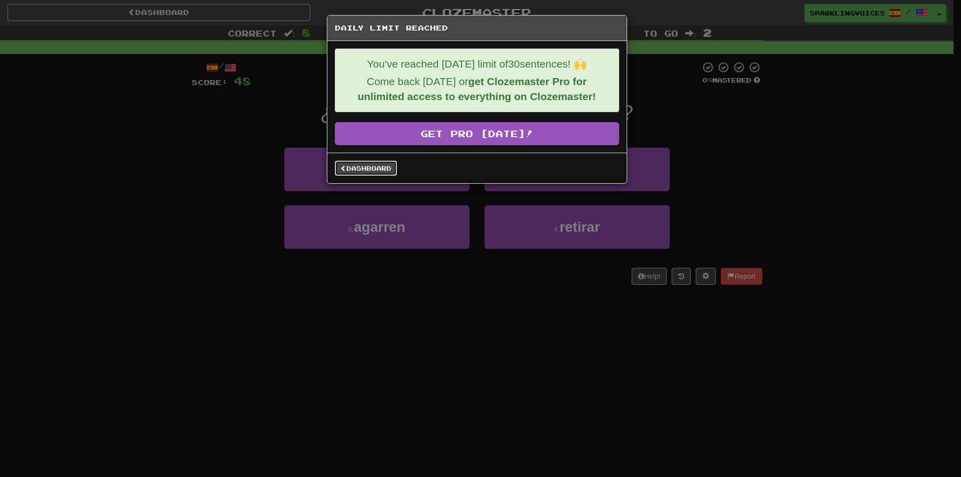
click at [354, 166] on link "Dashboard" at bounding box center [366, 168] width 62 height 15
